Goal: Register for event/course

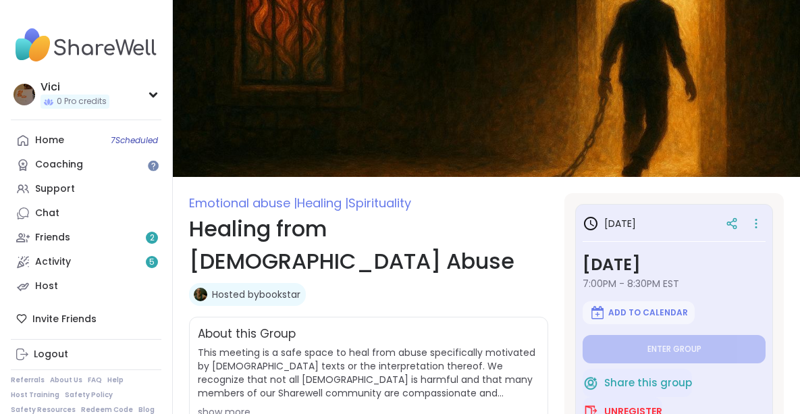
type textarea "*"
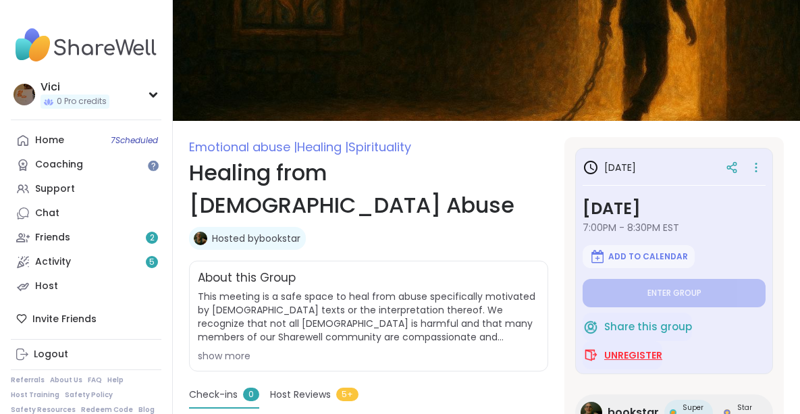
click at [628, 355] on span "Unregister" at bounding box center [633, 355] width 58 height 14
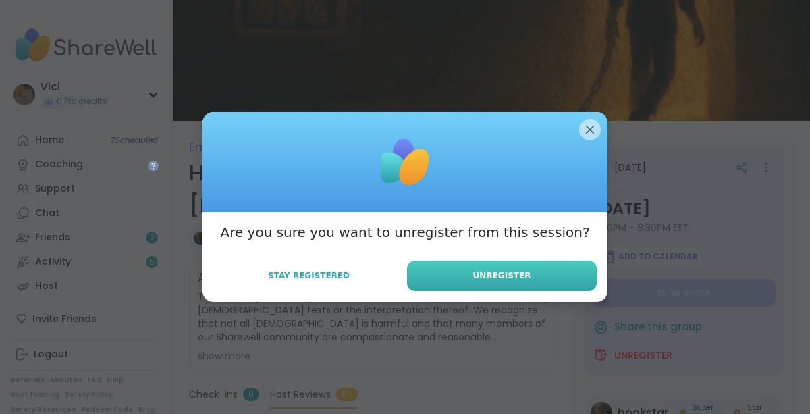
click at [527, 280] on button "Unregister" at bounding box center [502, 276] width 190 height 30
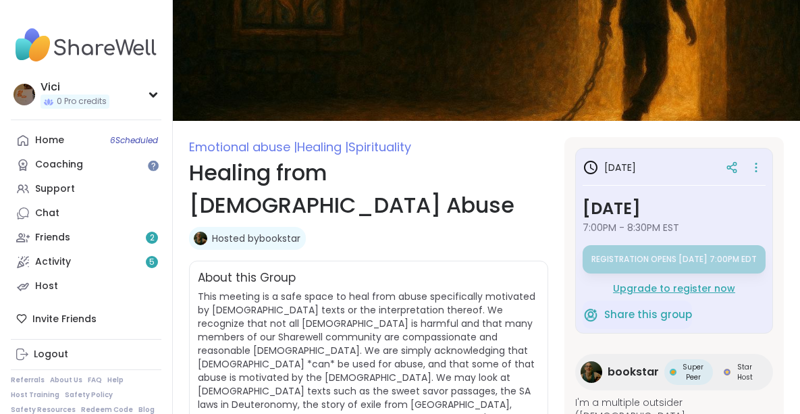
click at [626, 288] on div "Upgrade to register now" at bounding box center [674, 289] width 183 height 14
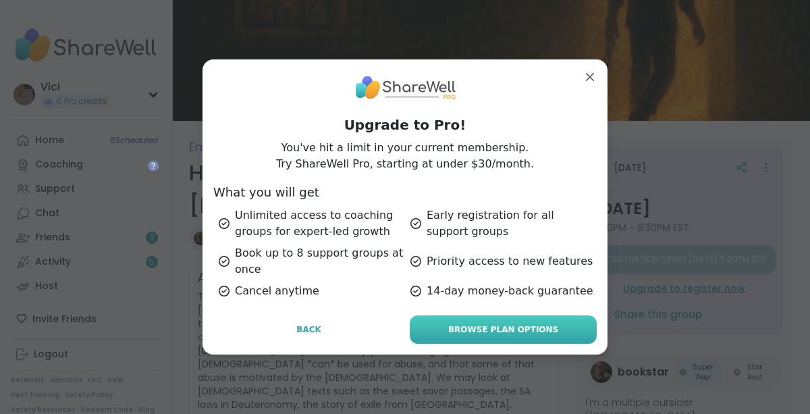
click at [538, 329] on span "Browse Plan Options" at bounding box center [503, 329] width 110 height 12
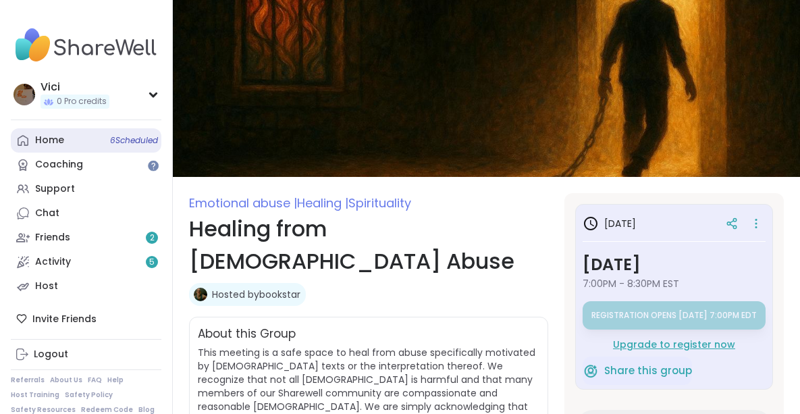
click at [117, 149] on link "Home 6 Scheduled" at bounding box center [86, 140] width 151 height 24
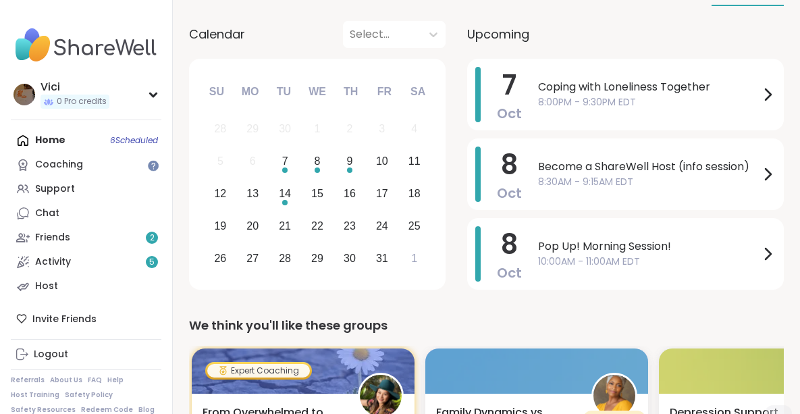
scroll to position [145, 0]
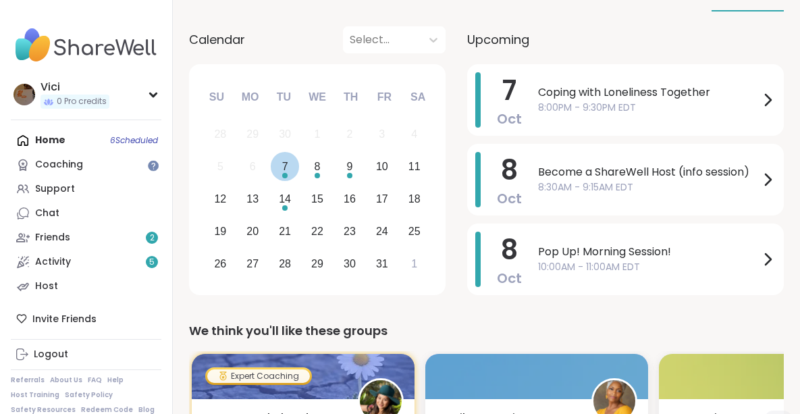
click at [287, 157] on div "7" at bounding box center [285, 166] width 6 height 18
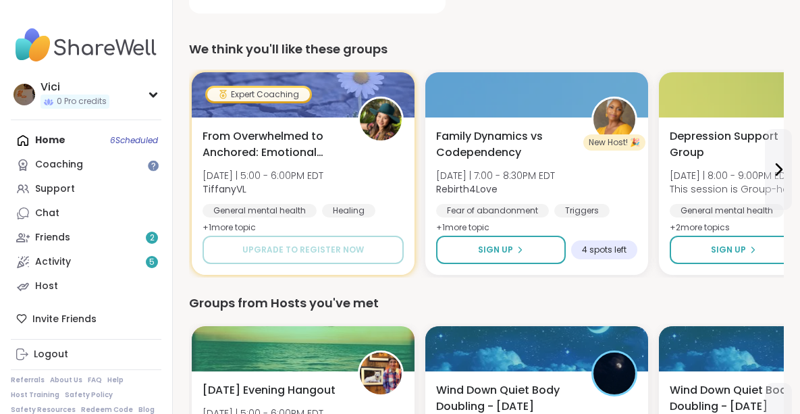
scroll to position [430, 0]
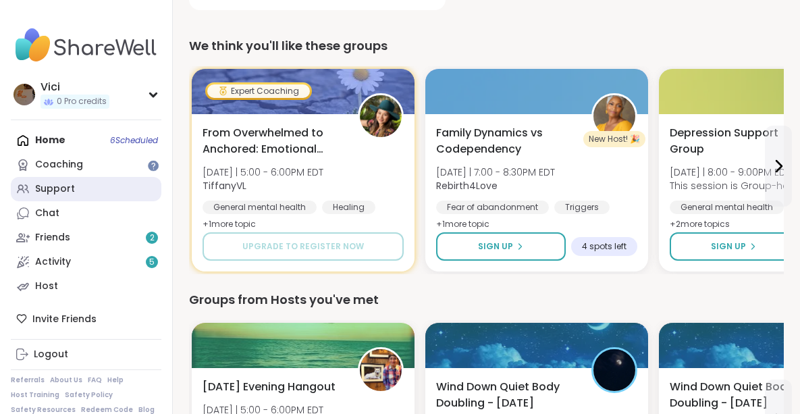
click at [86, 196] on link "Support" at bounding box center [86, 189] width 151 height 24
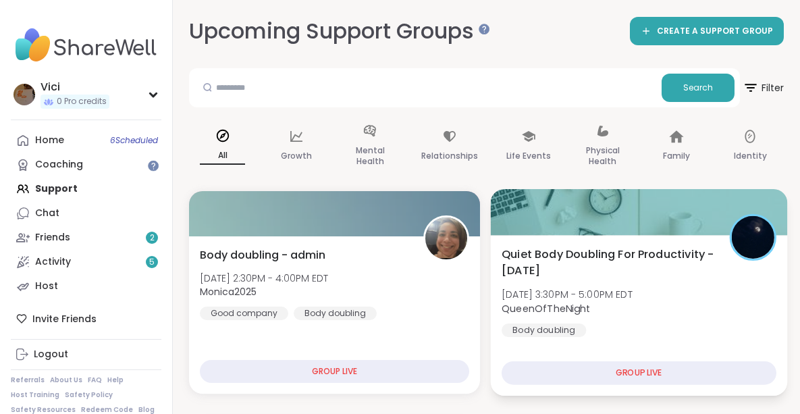
click at [530, 217] on div at bounding box center [638, 212] width 296 height 46
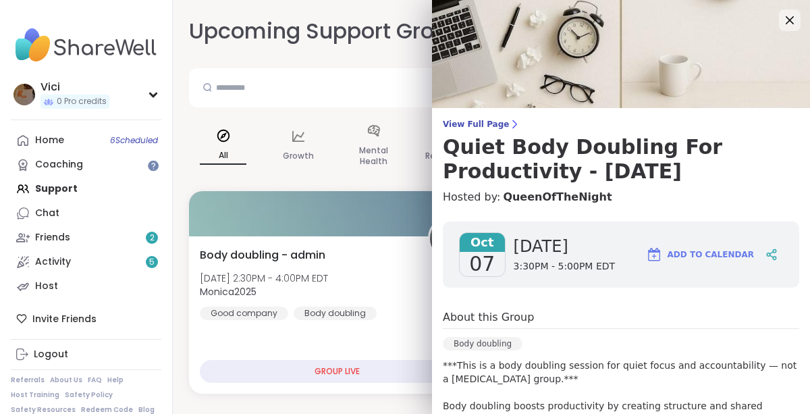
click at [528, 102] on img at bounding box center [621, 54] width 378 height 108
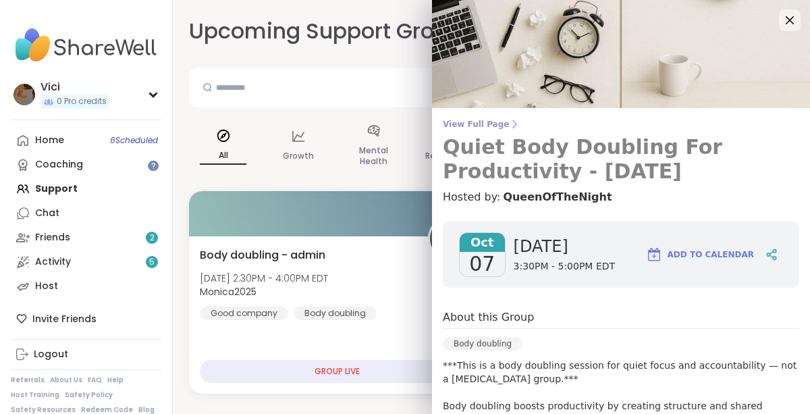
click at [480, 125] on span "View Full Page" at bounding box center [621, 124] width 357 height 11
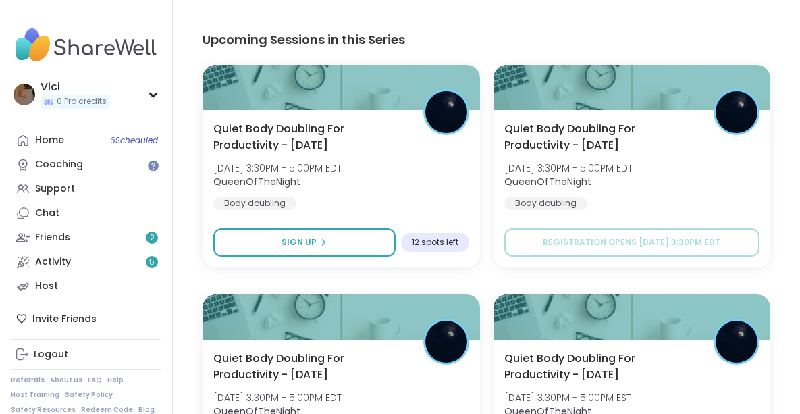
scroll to position [1154, 0]
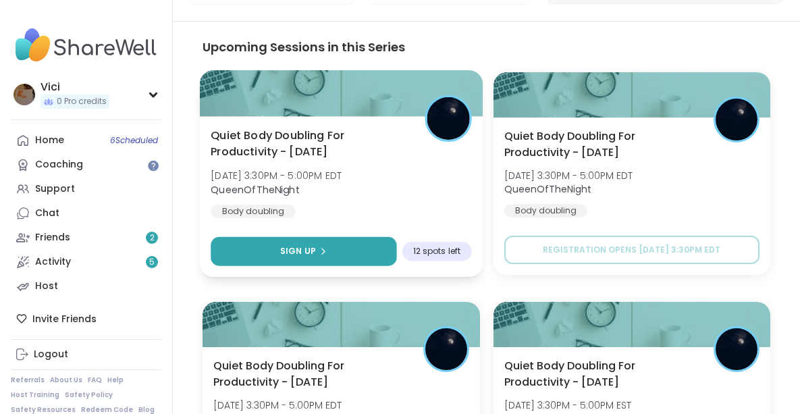
click at [350, 244] on button "Sign Up" at bounding box center [304, 251] width 186 height 29
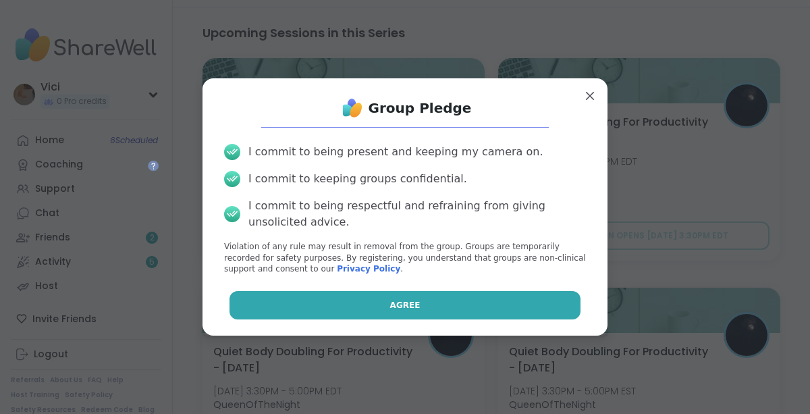
click at [349, 304] on button "Agree" at bounding box center [406, 305] width 352 height 28
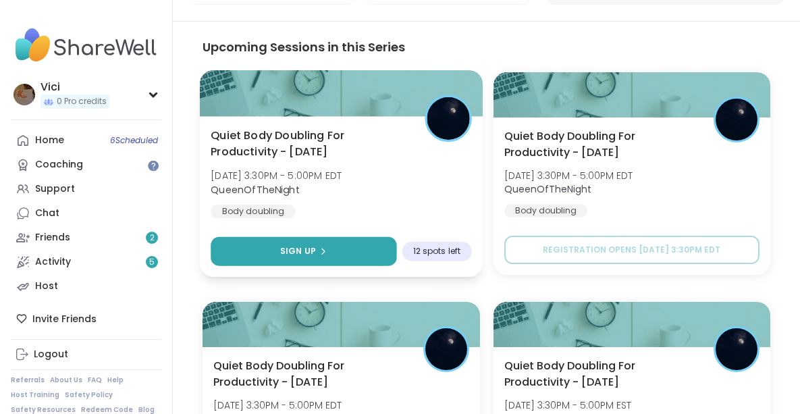
click at [311, 256] on span "Sign Up" at bounding box center [298, 251] width 36 height 12
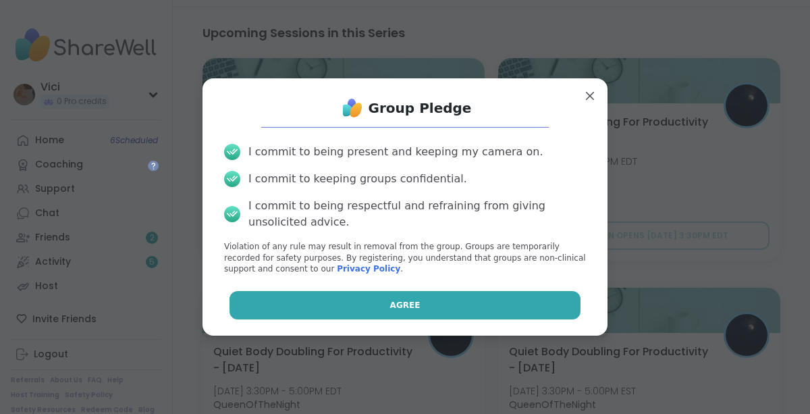
click at [328, 301] on button "Agree" at bounding box center [406, 305] width 352 height 28
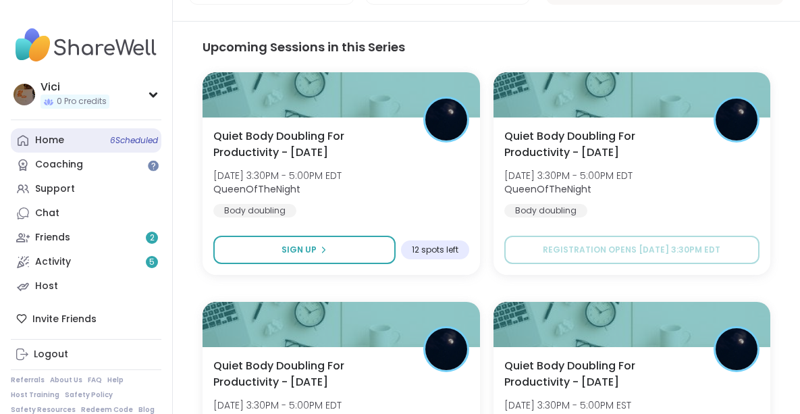
click at [112, 139] on span "6 Scheduled" at bounding box center [134, 140] width 48 height 11
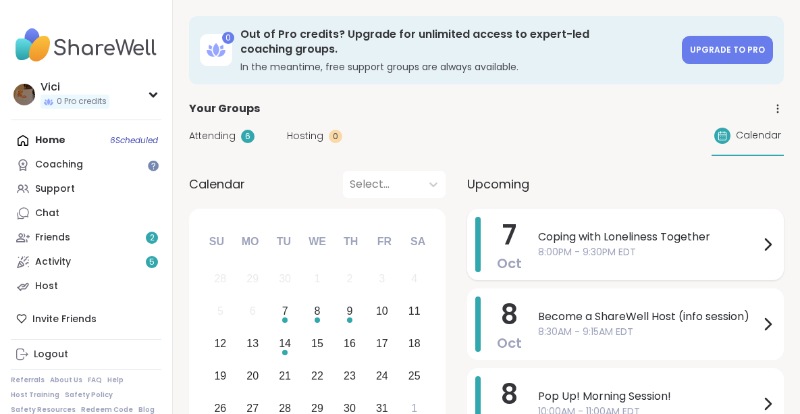
click at [564, 230] on span "Coping with Loneliness Together" at bounding box center [649, 237] width 222 height 16
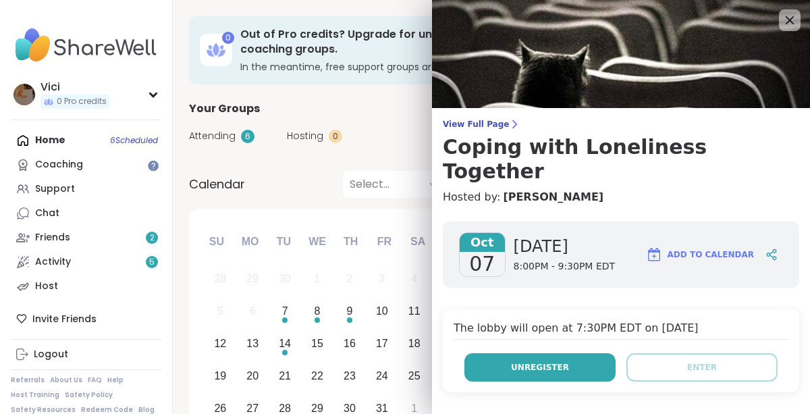
click at [562, 353] on button "Unregister" at bounding box center [540, 367] width 151 height 28
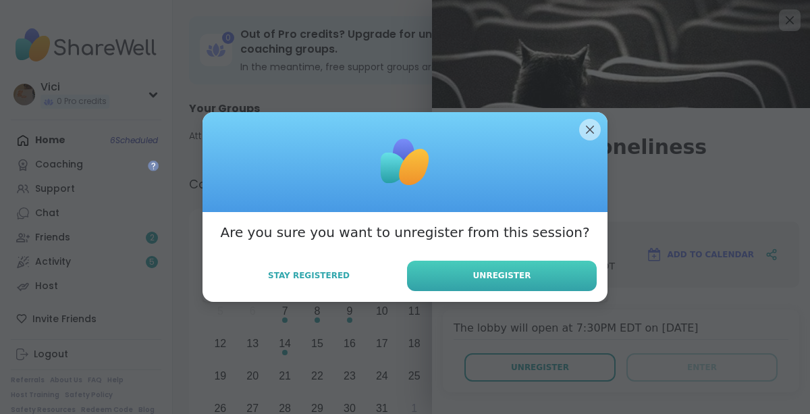
click at [511, 277] on span "Unregister" at bounding box center [502, 275] width 58 height 12
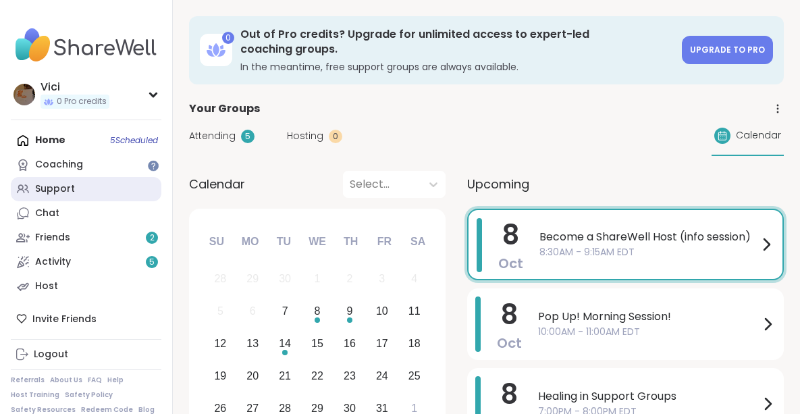
click at [83, 194] on link "Support" at bounding box center [86, 189] width 151 height 24
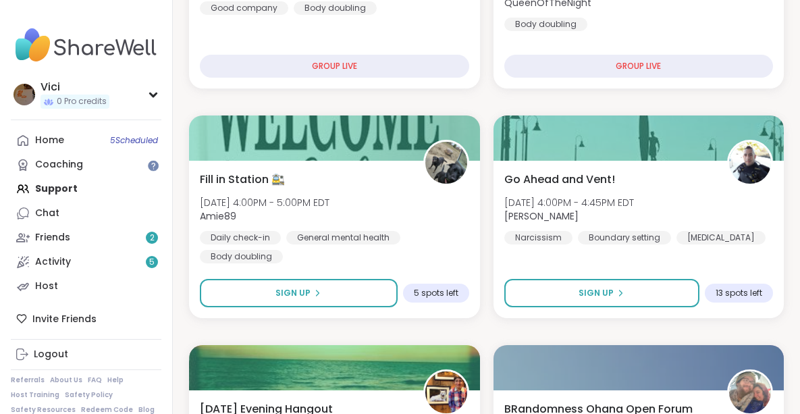
scroll to position [313, 0]
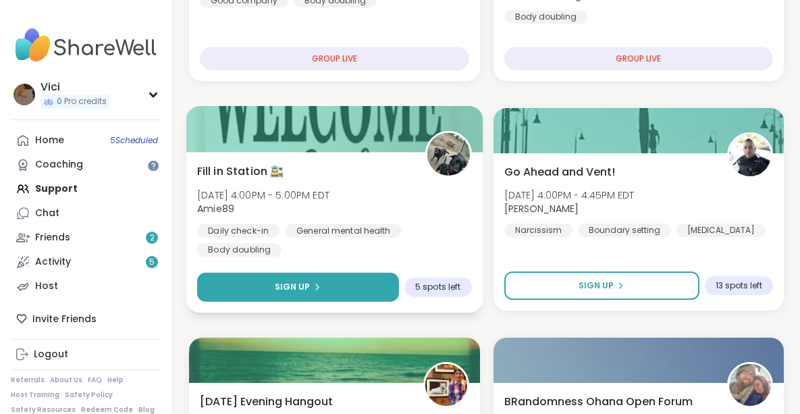
click at [353, 279] on button "Sign Up" at bounding box center [297, 287] width 201 height 29
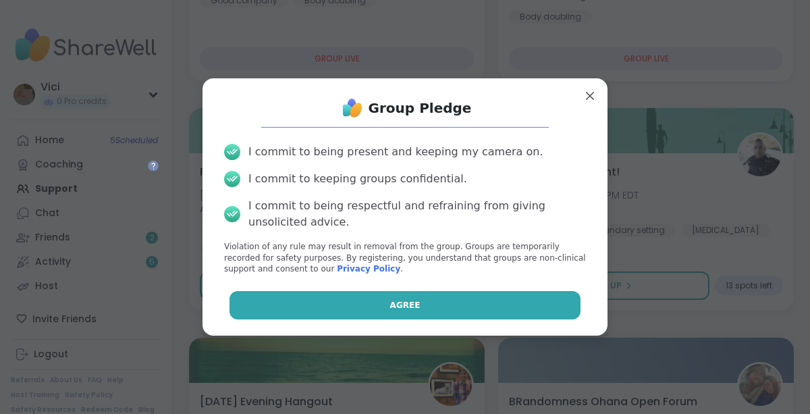
click at [338, 297] on button "Agree" at bounding box center [406, 305] width 352 height 28
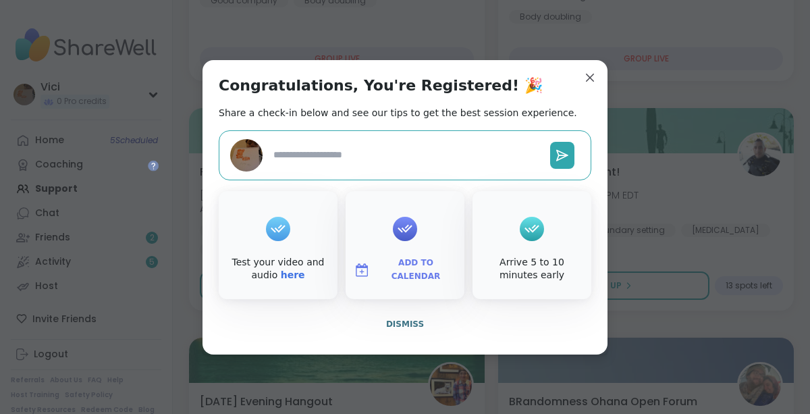
type textarea "*"
click at [398, 323] on span "Dismiss" at bounding box center [405, 323] width 38 height 9
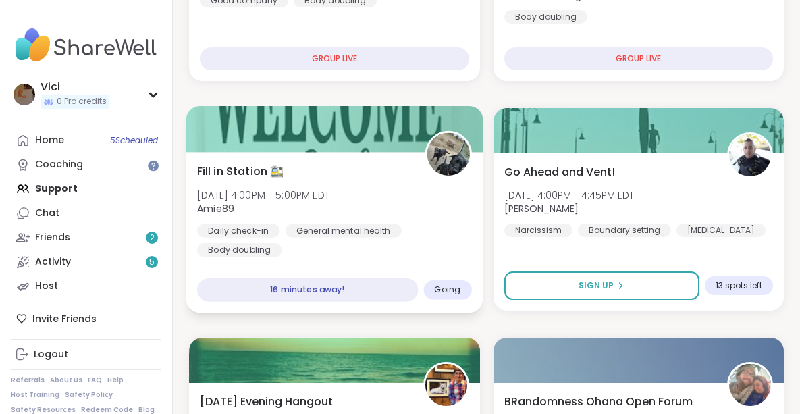
click at [330, 155] on div "Fill in Station 🚉 Tue, Oct 07 | 4:00PM - 5:00PM EDT Amie89 Daily check-in Gener…" at bounding box center [334, 232] width 296 height 161
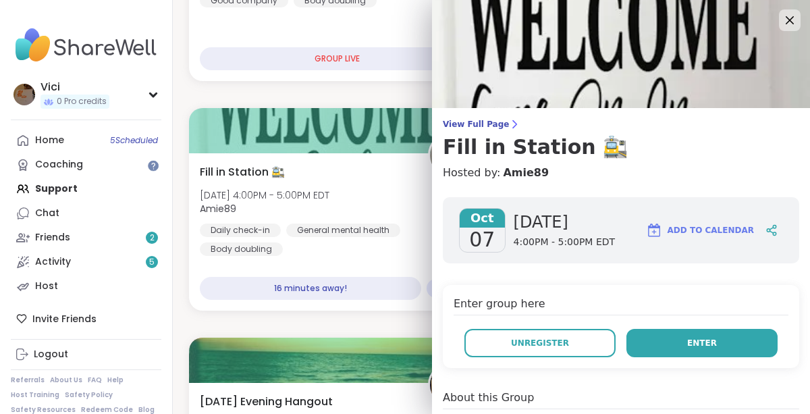
click at [627, 337] on button "Enter" at bounding box center [702, 343] width 151 height 28
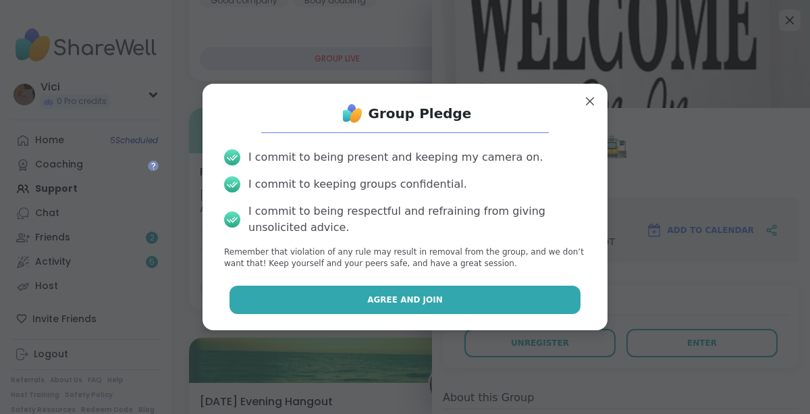
click at [504, 294] on button "Agree and Join" at bounding box center [406, 300] width 352 height 28
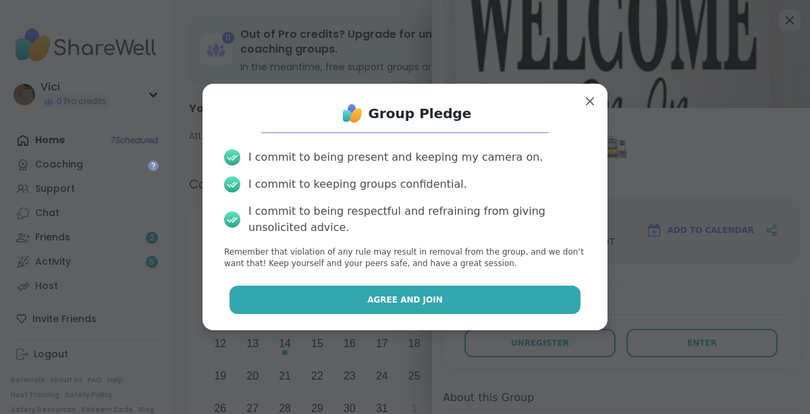
click at [513, 292] on button "Agree and Join" at bounding box center [406, 300] width 352 height 28
